Goal: Find specific page/section: Find specific page/section

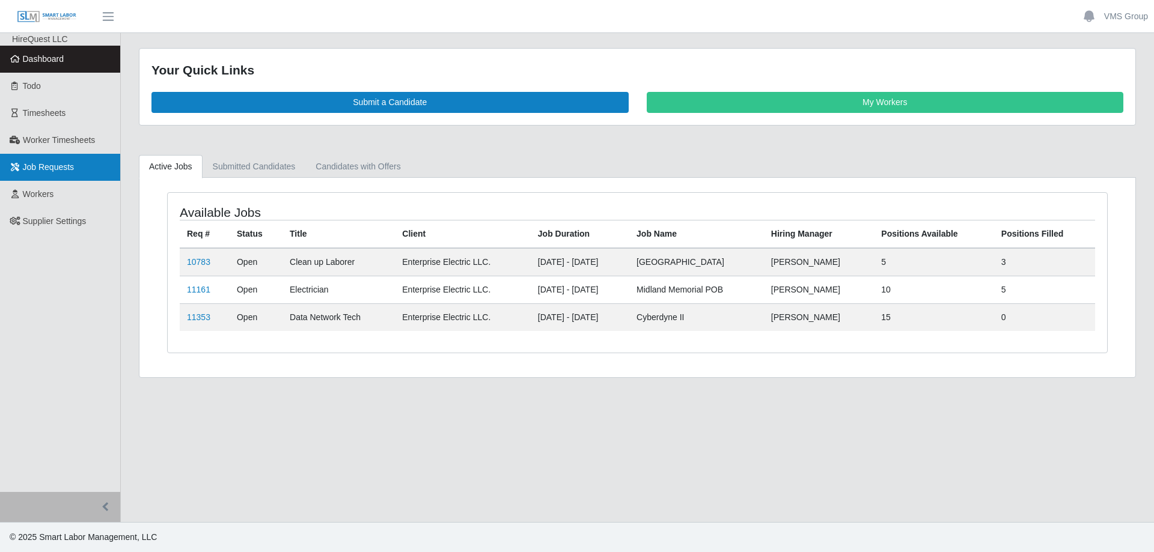
click at [94, 165] on link "Job Requests" at bounding box center [60, 167] width 120 height 27
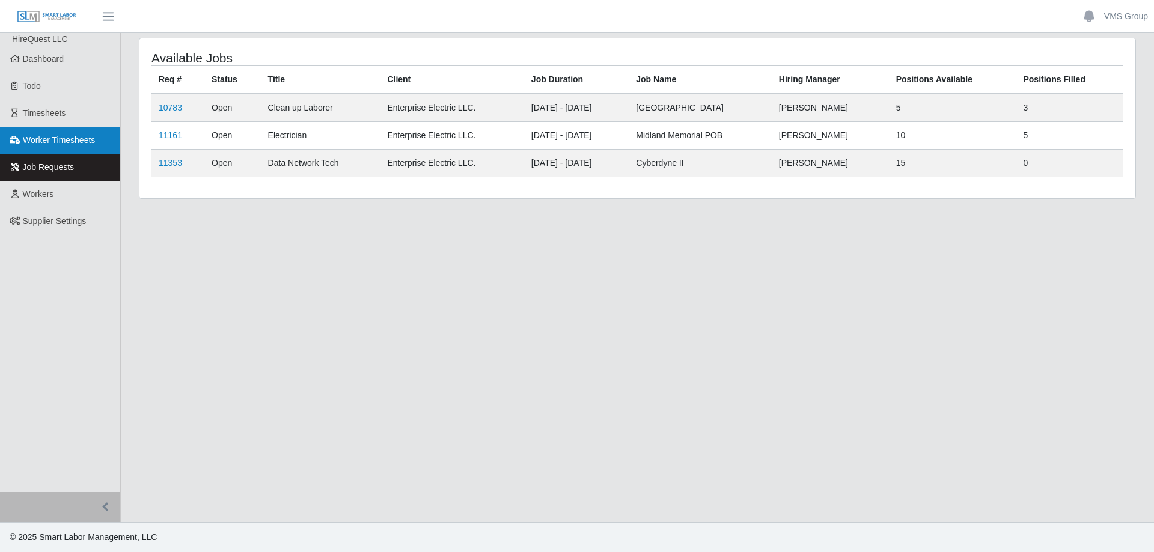
click at [43, 147] on link "Worker Timesheets" at bounding box center [60, 140] width 120 height 27
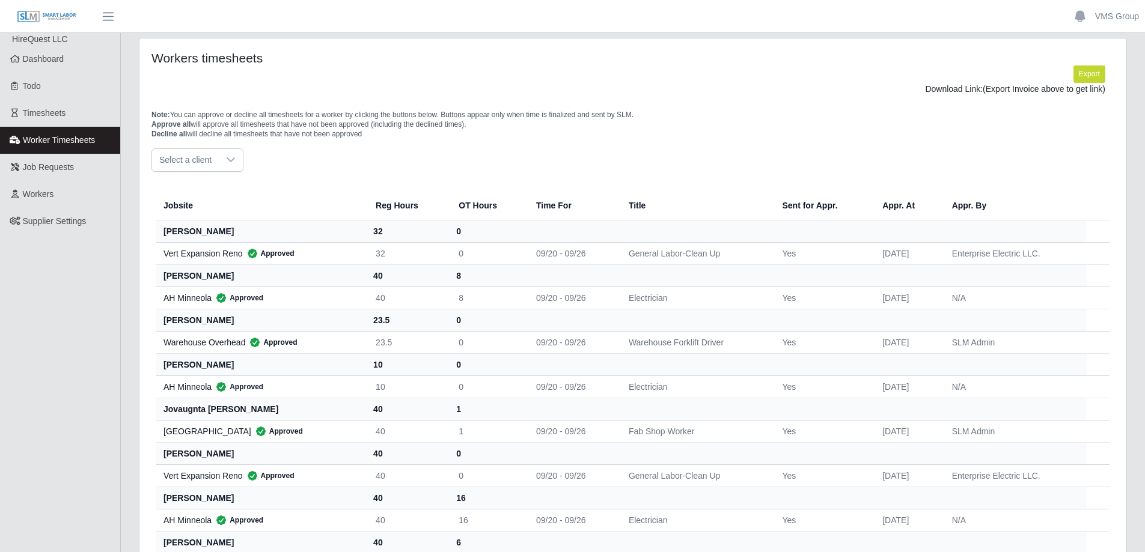
click at [37, 140] on span "Worker Timesheets" at bounding box center [59, 140] width 72 height 10
